Goal: Task Accomplishment & Management: Complete application form

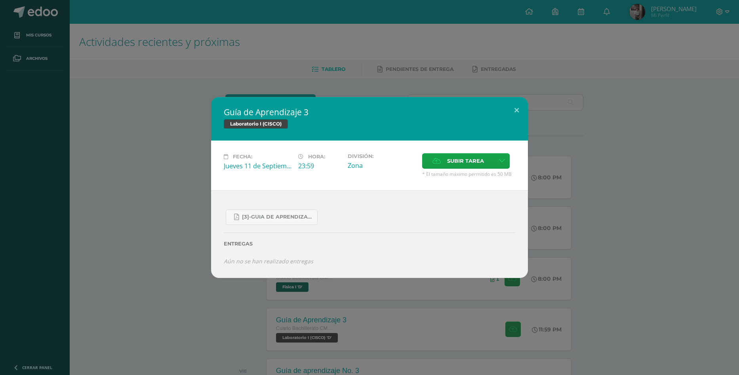
click at [179, 74] on div "Guía de Aprendizaje 3 Laboratorio I (CISCO) Fecha: Jueves 11 de Septiembre Hora…" at bounding box center [369, 187] width 739 height 375
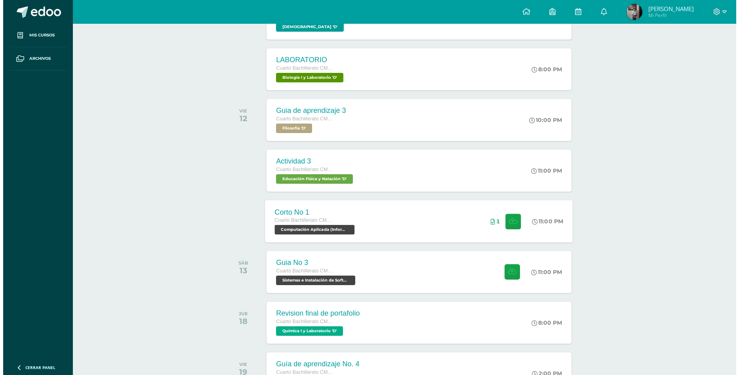
scroll to position [404, 0]
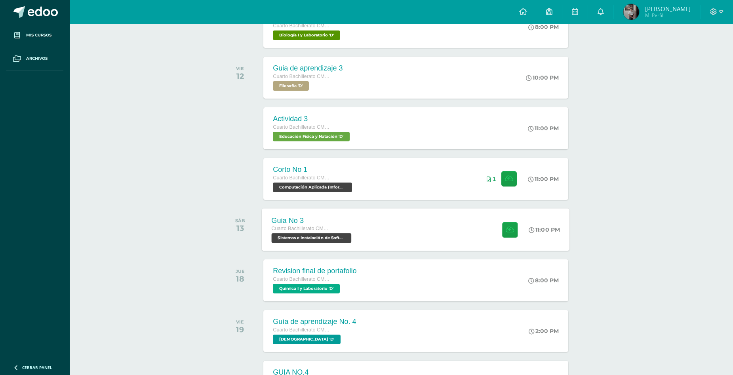
click at [351, 220] on div "Guia No 3" at bounding box center [313, 220] width 82 height 8
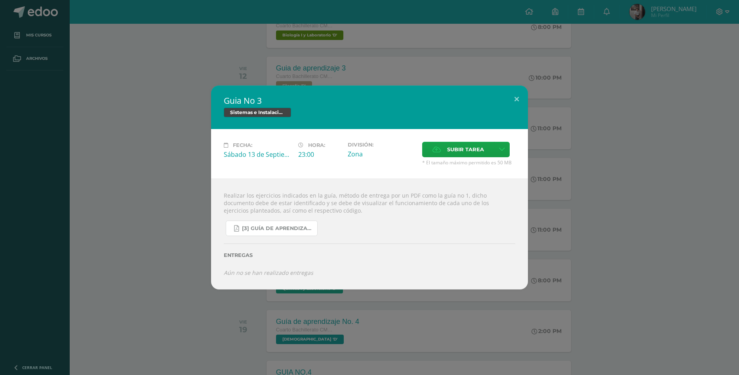
click at [281, 232] on link "[3] Guía de Aprendizaje - Sistemas e Instalación de Software.pdf" at bounding box center [272, 228] width 92 height 15
click at [139, 36] on div "Guia No 3 Sistemas e Instalación de Software (Desarrollo de Software) Fecha: Sá…" at bounding box center [369, 187] width 739 height 375
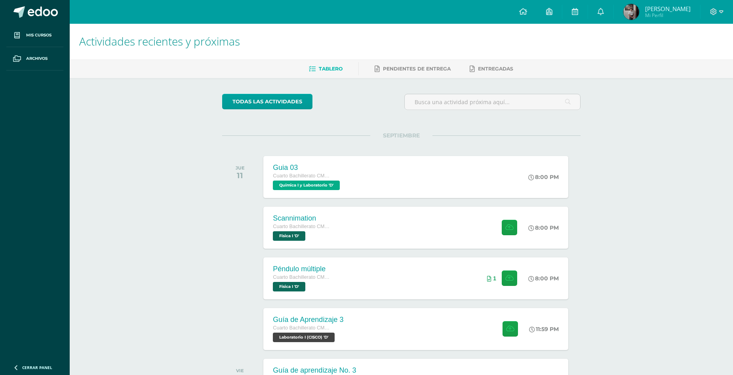
scroll to position [0, 0]
click at [587, 12] on link at bounding box center [574, 12] width 25 height 24
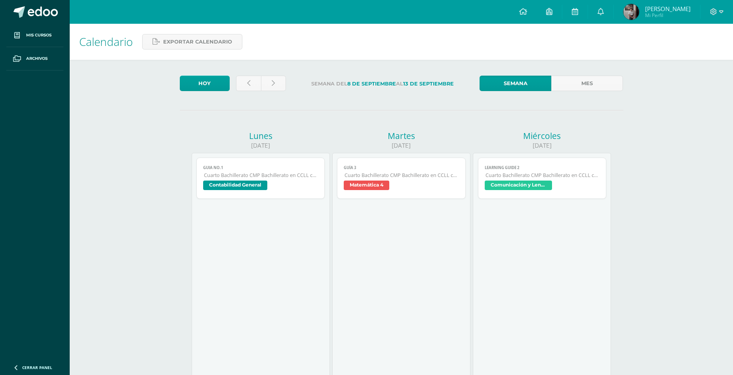
click at [605, 80] on link "Mes" at bounding box center [587, 83] width 72 height 15
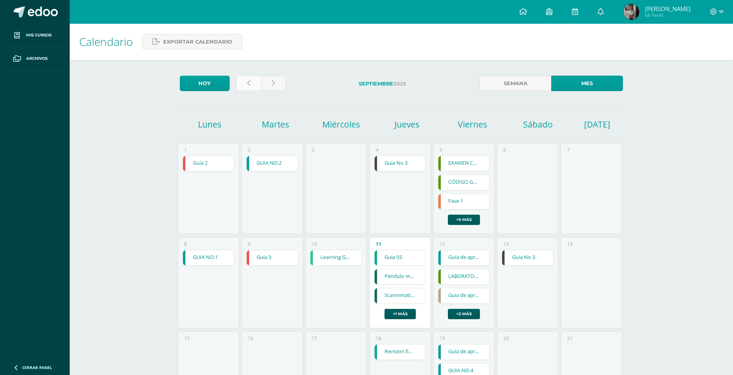
click at [251, 82] on link at bounding box center [248, 83] width 25 height 15
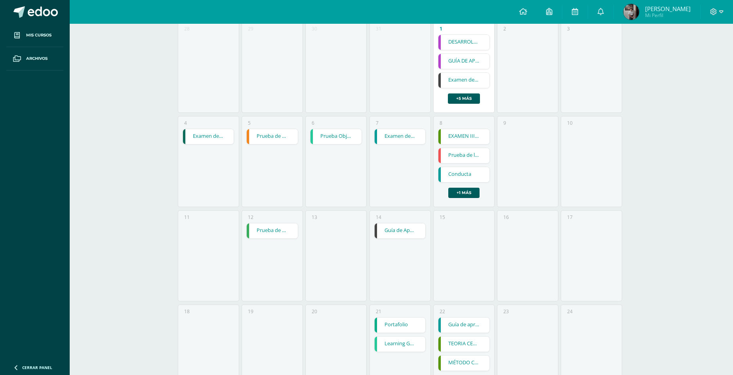
scroll to position [255, 0]
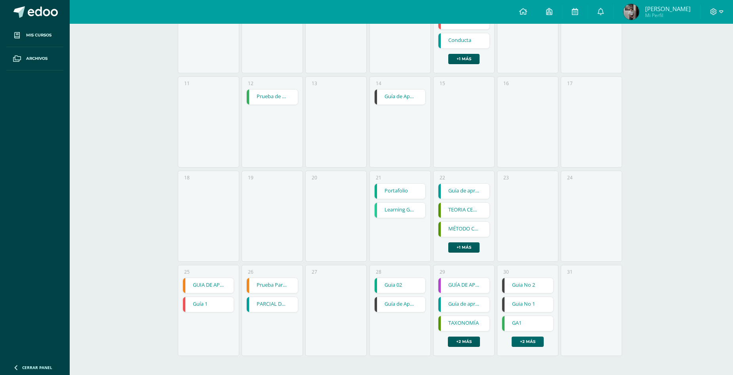
click at [525, 344] on link "+2 más" at bounding box center [527, 341] width 32 height 10
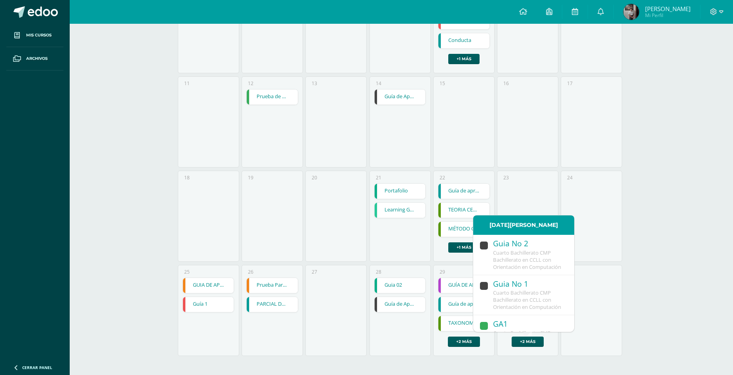
click at [548, 257] on span "Cuarto Bachillerato CMP Bachillerato en CCLL con Orientación en Computación" at bounding box center [527, 259] width 68 height 21
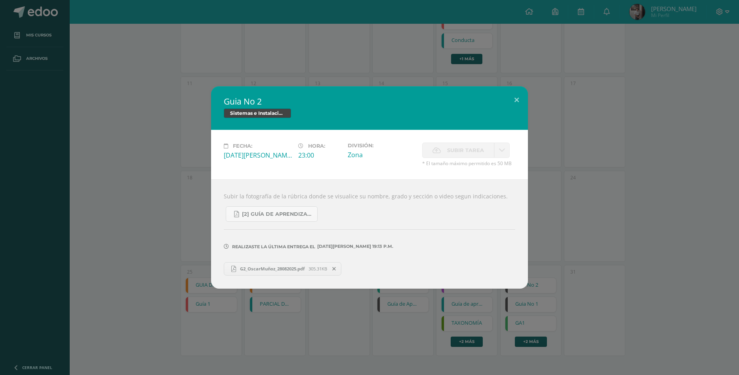
click at [270, 267] on span "G2_OscarMuñoz_28082025.pdf" at bounding box center [272, 269] width 72 height 6
click at [575, 213] on div "Guia No 2 Sistemas e Instalación de Software (Desarrollo de Software) Fecha: Sá…" at bounding box center [369, 187] width 732 height 202
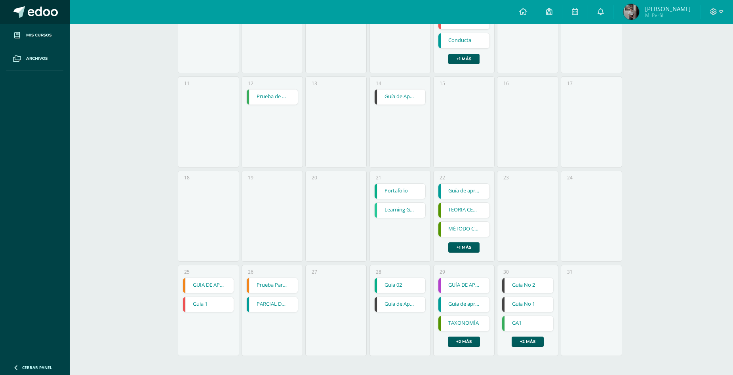
click at [42, 15] on span at bounding box center [43, 12] width 30 height 12
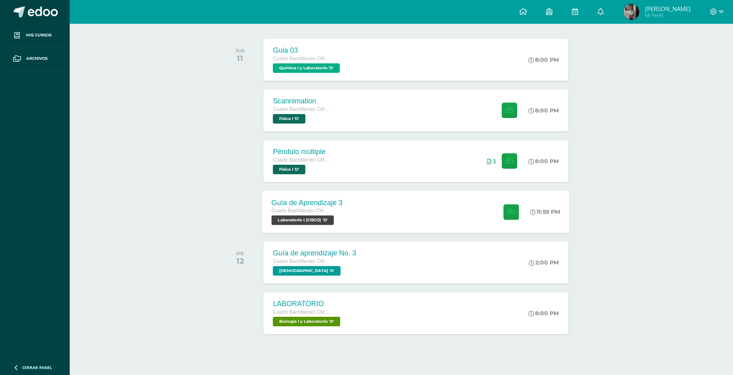
scroll to position [119, 0]
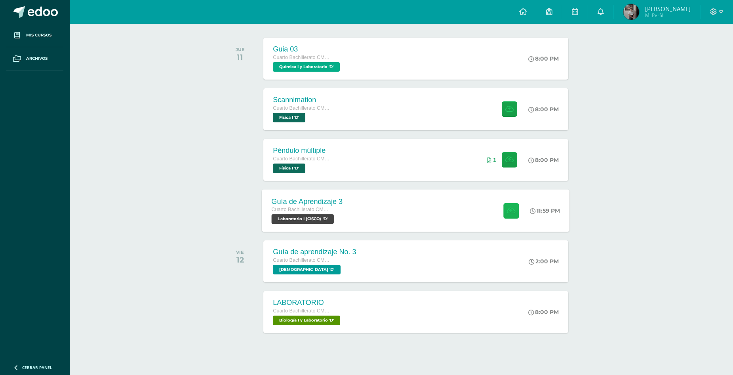
click at [503, 204] on button at bounding box center [510, 210] width 15 height 15
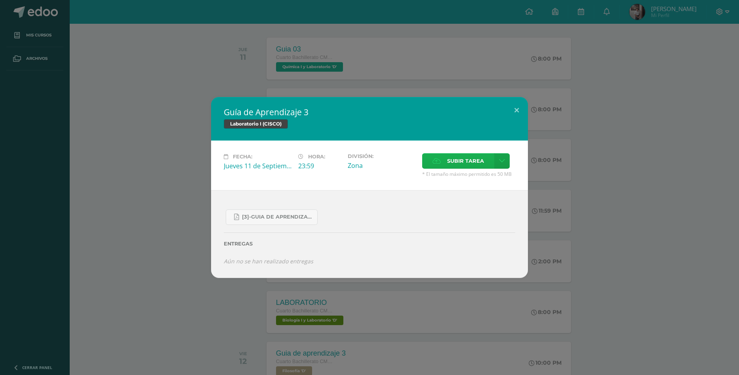
click at [443, 154] on label "Subir tarea" at bounding box center [458, 160] width 72 height 15
click at [0, 0] on input "Subir tarea" at bounding box center [0, 0] width 0 height 0
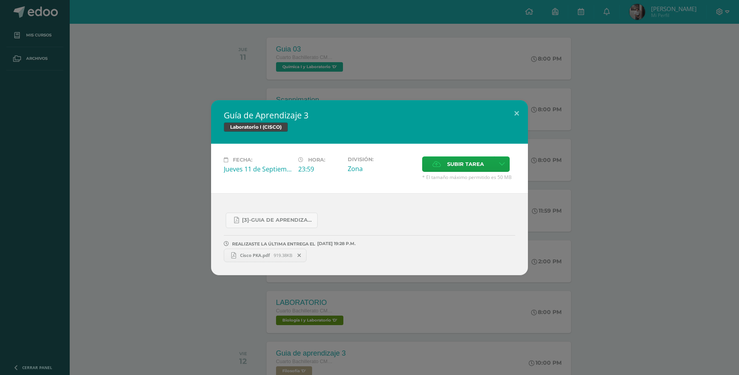
click at [186, 196] on div "Guía de Aprendizaje 3 Laboratorio I (CISCO) Fecha: [DATE] Hora: 23:59 División:" at bounding box center [369, 187] width 732 height 175
